Goal: Navigation & Orientation: Find specific page/section

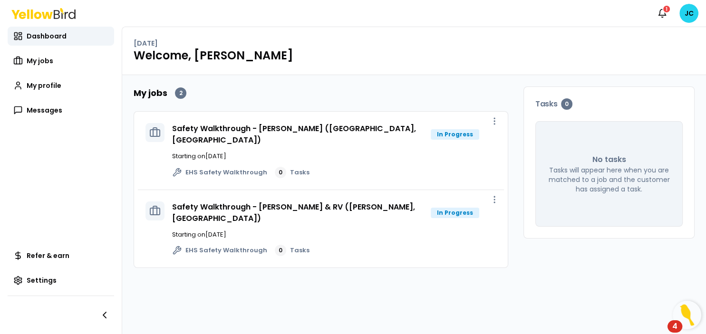
click at [66, 13] on icon at bounding box center [66, 14] width 3 height 7
click at [50, 39] on span "Dashboard" at bounding box center [47, 36] width 40 height 10
click at [43, 58] on span "My jobs" at bounding box center [40, 61] width 27 height 10
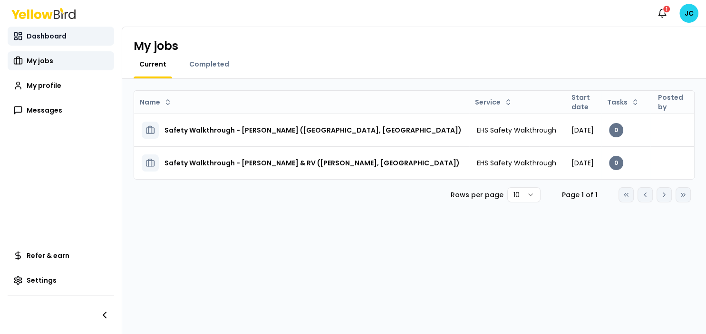
click at [38, 39] on span "Dashboard" at bounding box center [47, 36] width 40 height 10
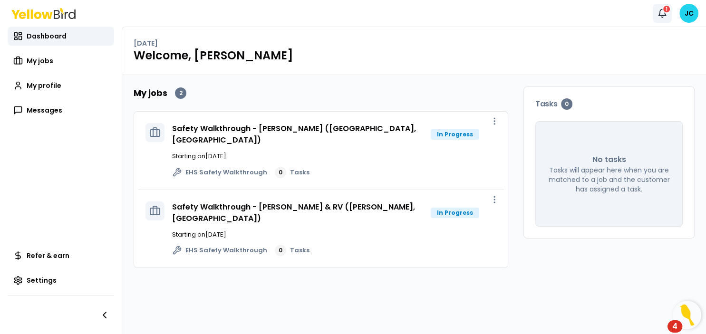
click at [660, 13] on icon "button" at bounding box center [662, 13] width 7 height 6
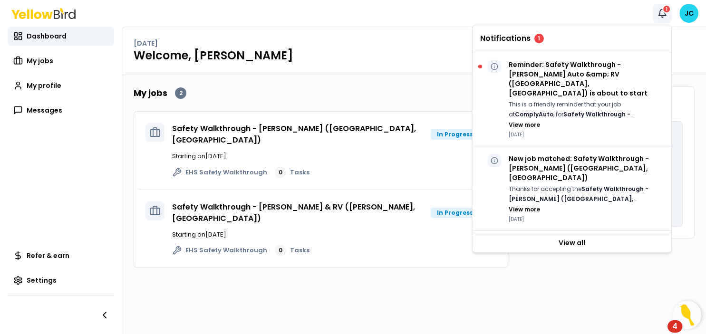
click at [660, 13] on icon "button" at bounding box center [662, 13] width 7 height 6
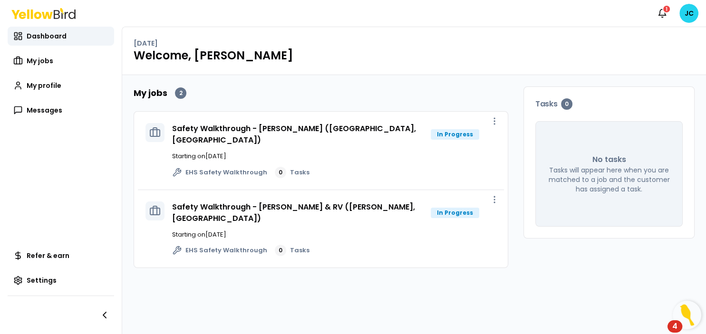
click at [314, 137] on div "Safety Walkthrough - [PERSON_NAME] ([GEOGRAPHIC_DATA], [GEOGRAPHIC_DATA]) In Pr…" at bounding box center [334, 150] width 324 height 55
click at [498, 117] on icon "button" at bounding box center [494, 121] width 10 height 10
click at [493, 123] on icon "button" at bounding box center [494, 121] width 10 height 10
click at [53, 36] on span "Dashboard" at bounding box center [47, 36] width 40 height 10
click at [41, 38] on span "Dashboard" at bounding box center [47, 36] width 40 height 10
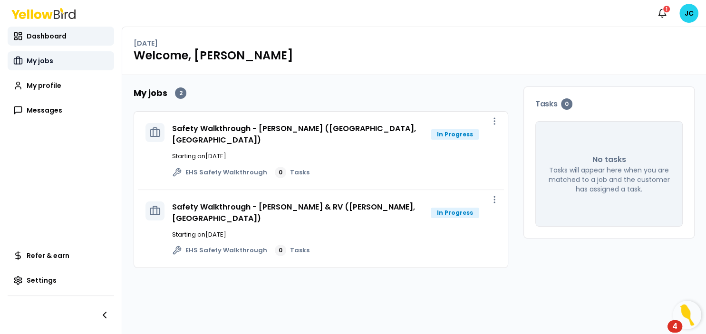
click at [36, 63] on span "My jobs" at bounding box center [40, 61] width 27 height 10
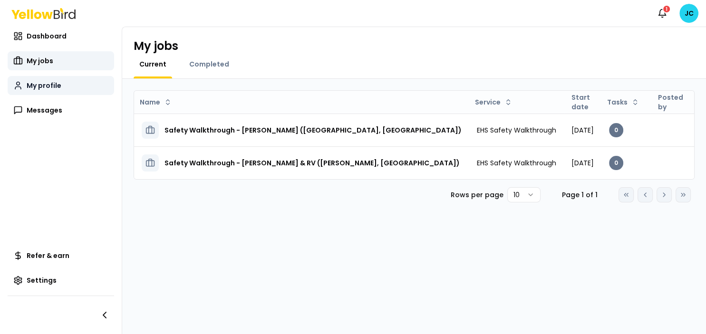
click at [36, 89] on span "My profile" at bounding box center [44, 86] width 35 height 10
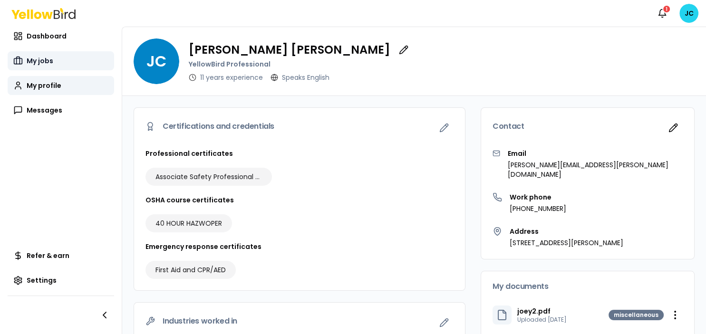
click at [28, 58] on span "My jobs" at bounding box center [40, 61] width 27 height 10
